Goal: Information Seeking & Learning: Learn about a topic

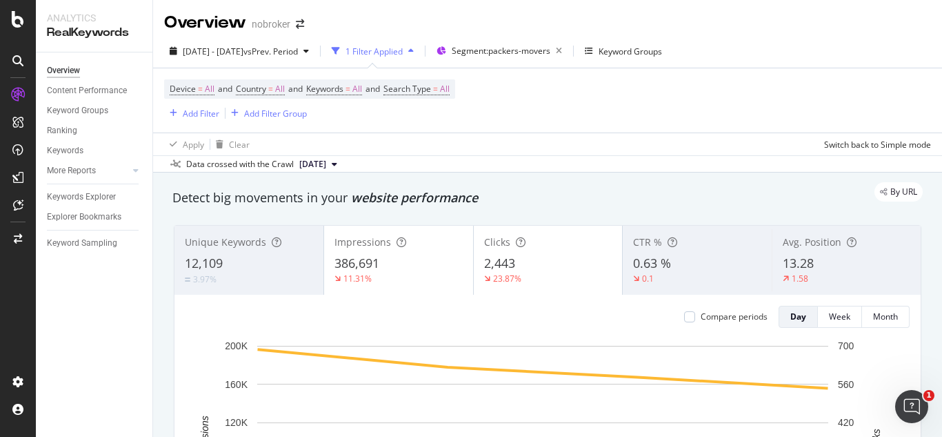
scroll to position [1, 0]
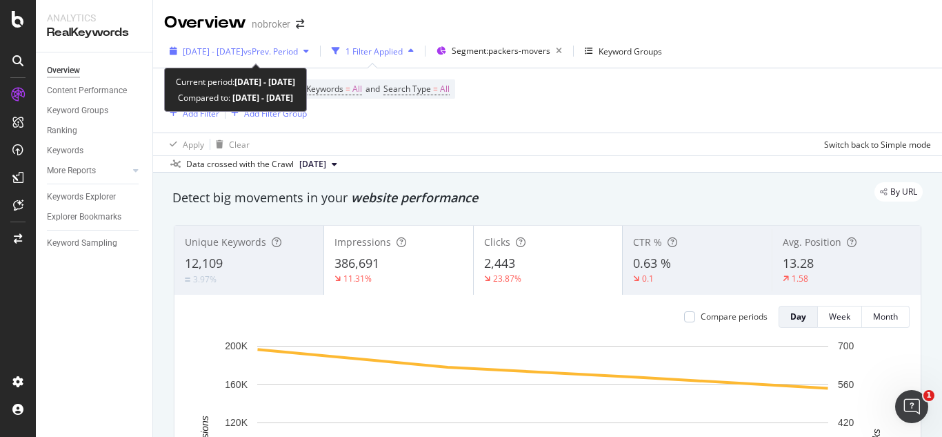
click at [298, 46] on span "vs Prev. Period" at bounding box center [270, 52] width 54 height 12
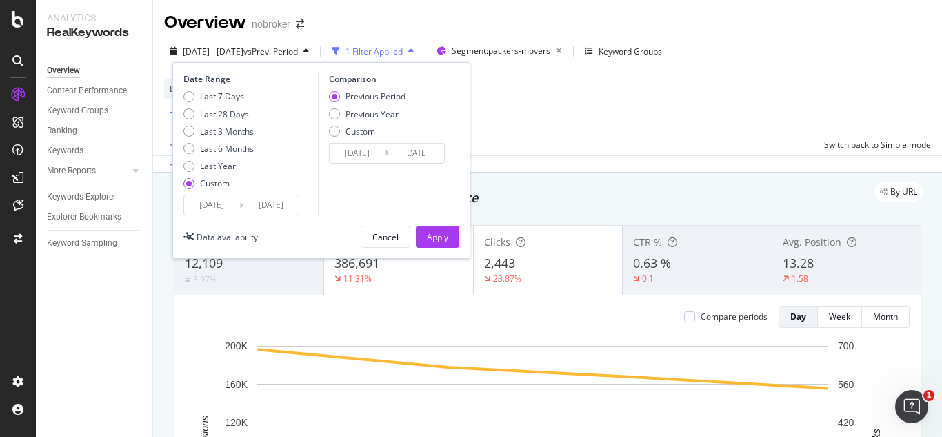
click at [277, 200] on input "2025/09/04" at bounding box center [270, 204] width 55 height 19
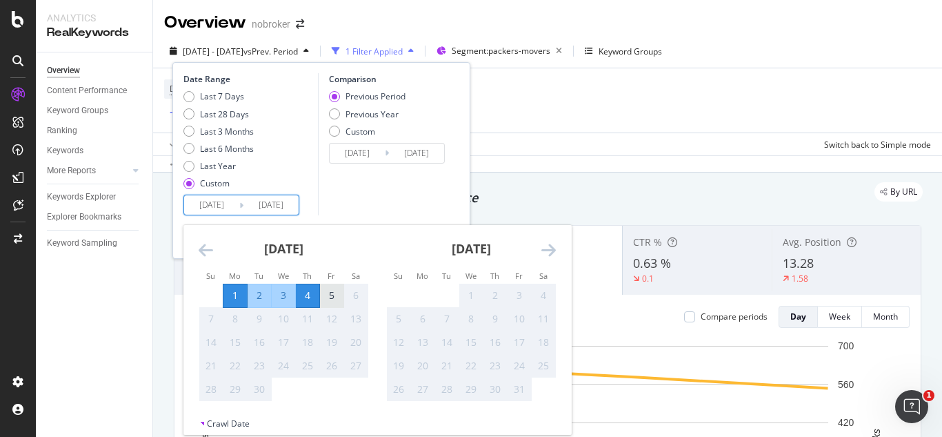
click at [330, 297] on div "5" at bounding box center [331, 295] width 23 height 14
type input "2025/09/05"
type input "2025/08/27"
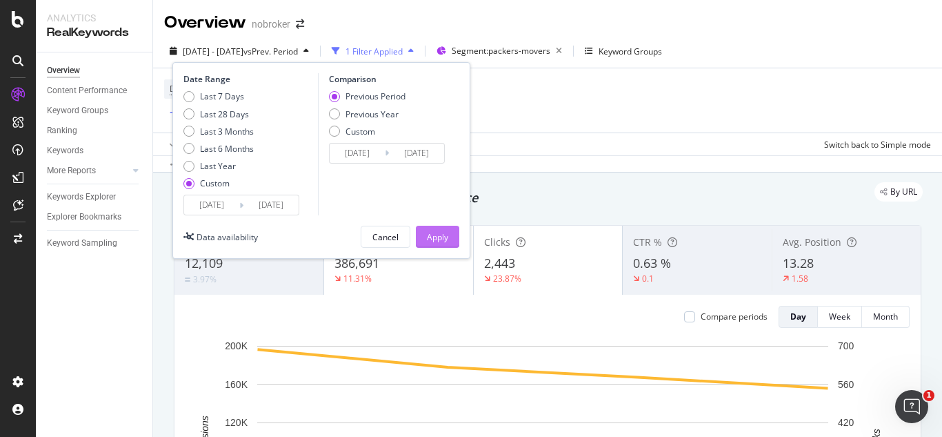
click at [456, 226] on button "Apply" at bounding box center [437, 237] width 43 height 22
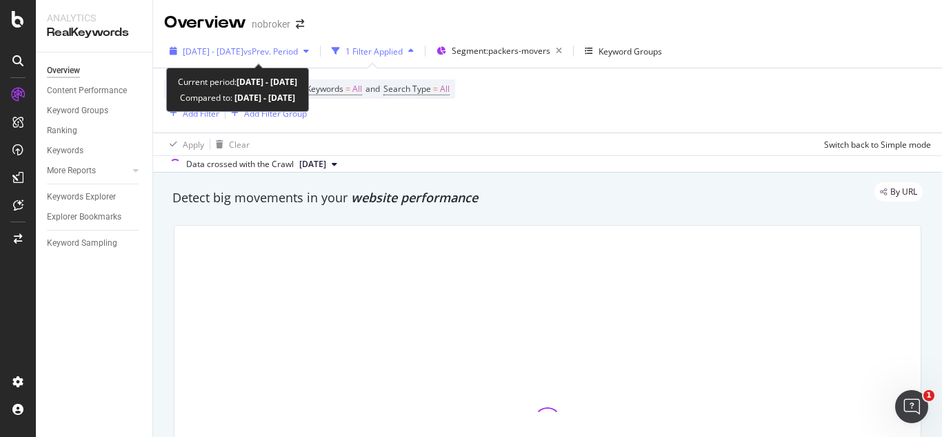
click at [291, 56] on span "vs Prev. Period" at bounding box center [270, 52] width 54 height 12
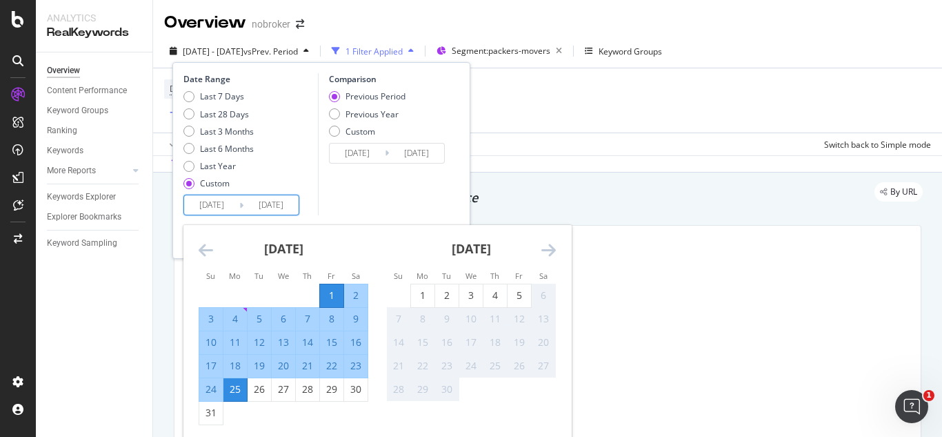
click at [235, 199] on input "2025/08/01" at bounding box center [211, 204] width 55 height 19
click at [332, 288] on div "1" at bounding box center [331, 295] width 23 height 14
click at [208, 415] on div "31" at bounding box center [210, 412] width 23 height 14
type input "2025/08/31"
type input "2025/07/01"
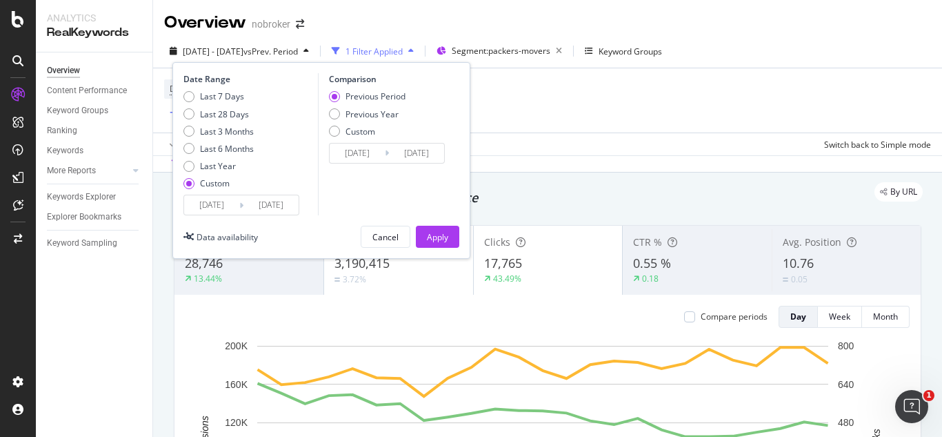
click at [434, 237] on div "Apply" at bounding box center [437, 237] width 21 height 12
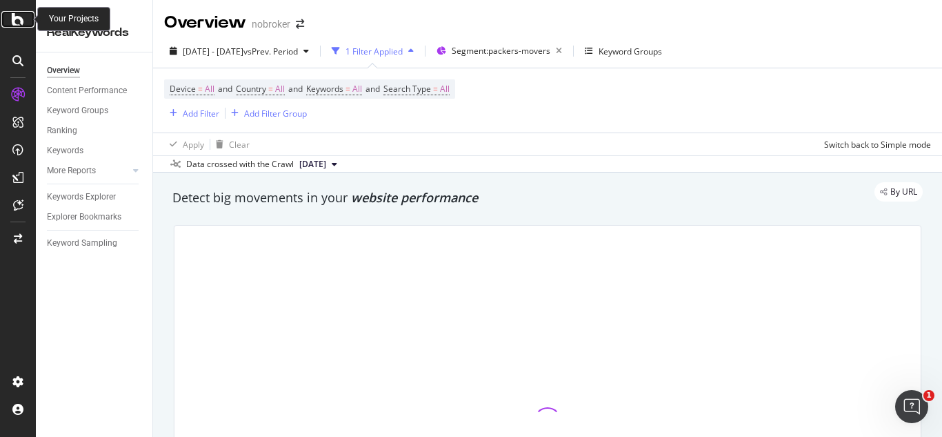
click at [14, 23] on icon at bounding box center [18, 19] width 12 height 17
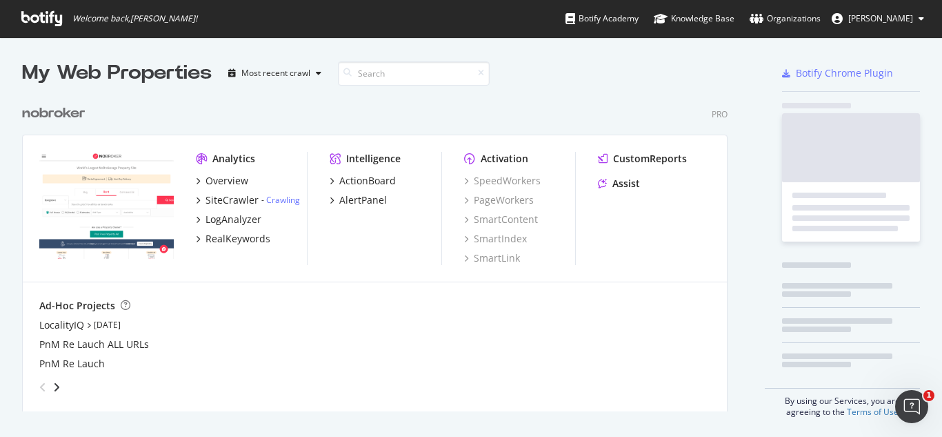
scroll to position [426, 921]
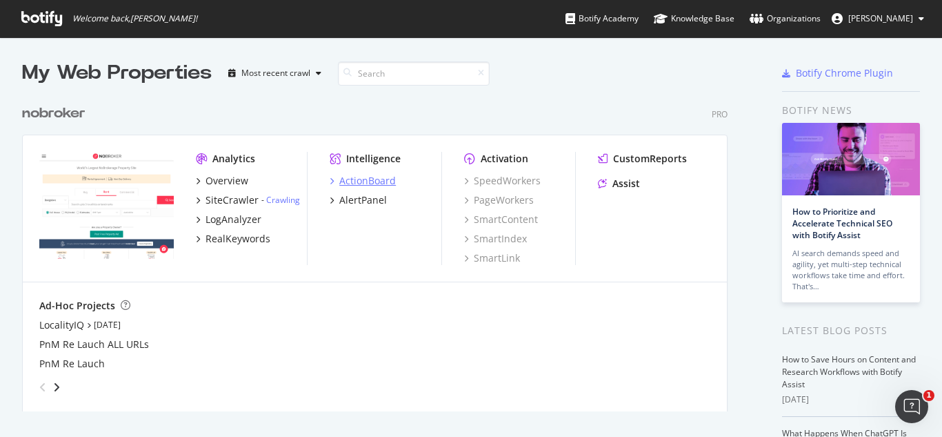
click at [352, 180] on div "ActionBoard" at bounding box center [367, 181] width 57 height 14
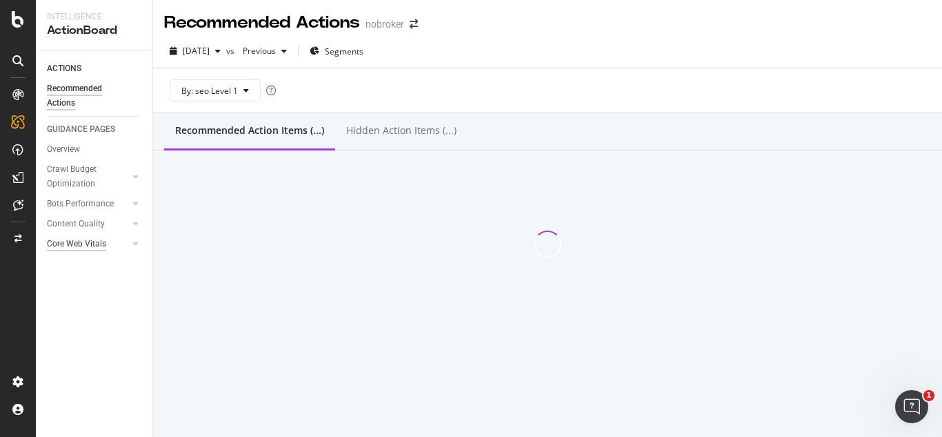
click at [64, 237] on div "Core Web Vitals" at bounding box center [76, 244] width 59 height 14
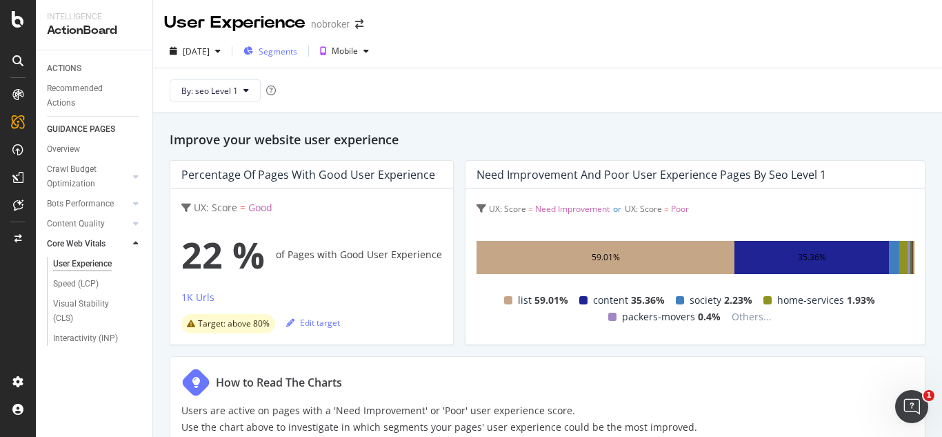
click at [297, 52] on span "Segments" at bounding box center [278, 52] width 39 height 12
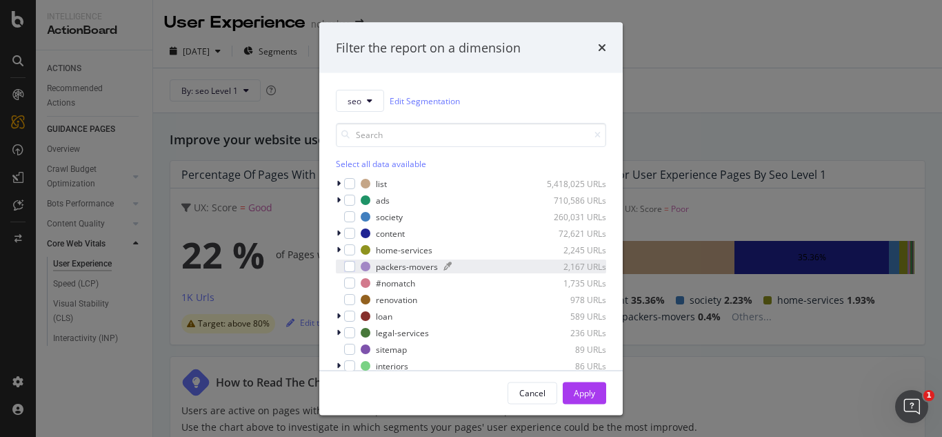
click at [397, 265] on div "packers-movers" at bounding box center [407, 266] width 62 height 12
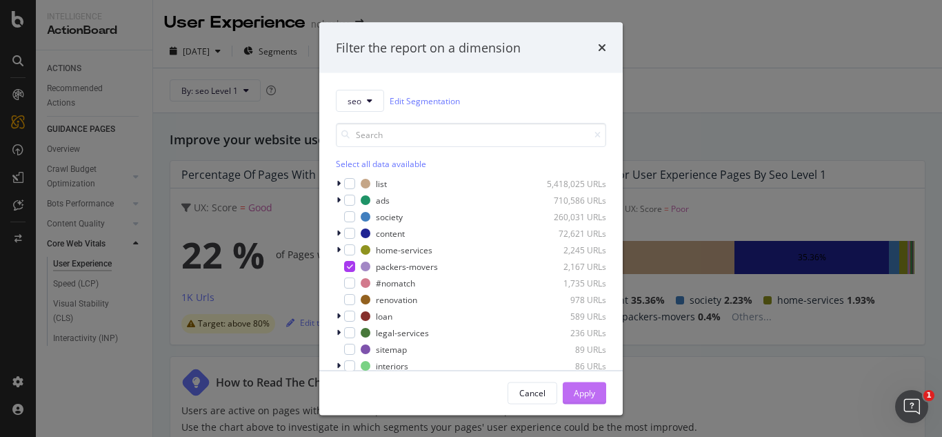
click at [588, 395] on div "Apply" at bounding box center [584, 392] width 21 height 12
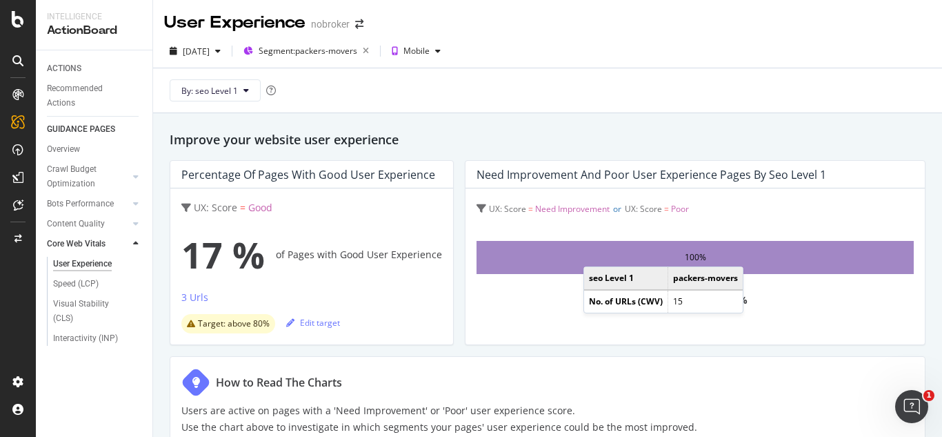
click at [592, 257] on div "100%" at bounding box center [695, 257] width 437 height 33
